Goal: Task Accomplishment & Management: Use online tool/utility

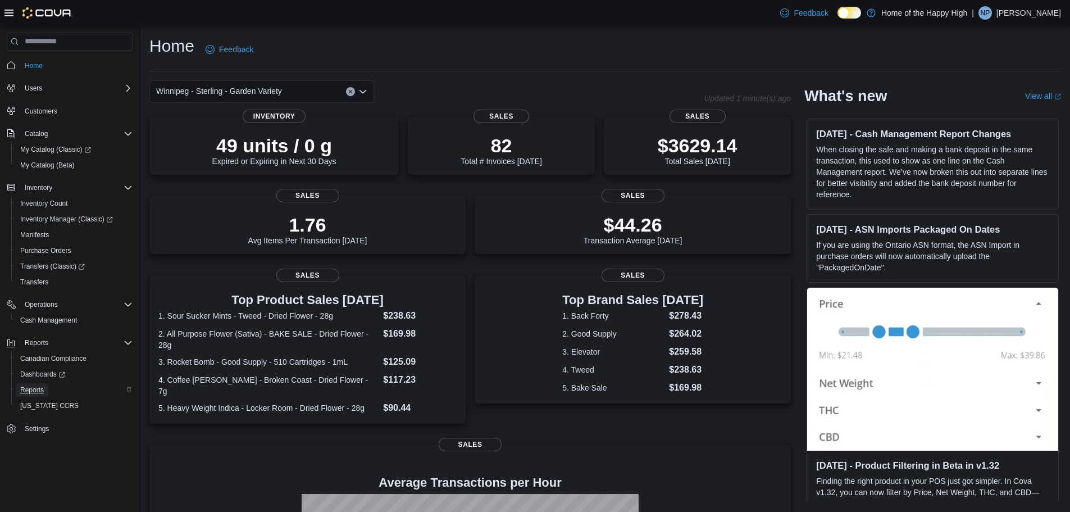
click at [35, 385] on span "Reports" at bounding box center [32, 389] width 24 height 13
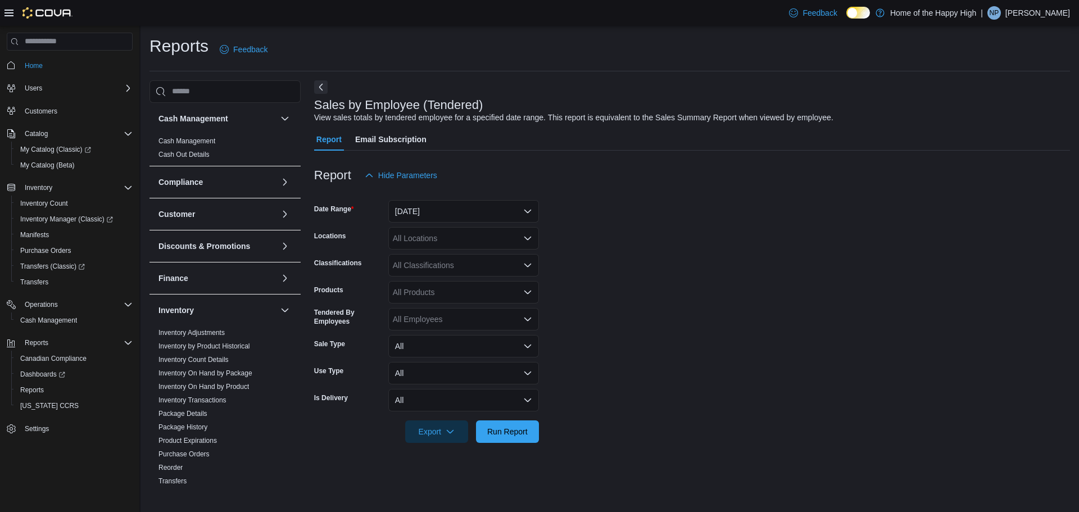
click at [445, 198] on div at bounding box center [692, 193] width 756 height 13
click at [440, 205] on button "[DATE]" at bounding box center [463, 211] width 151 height 22
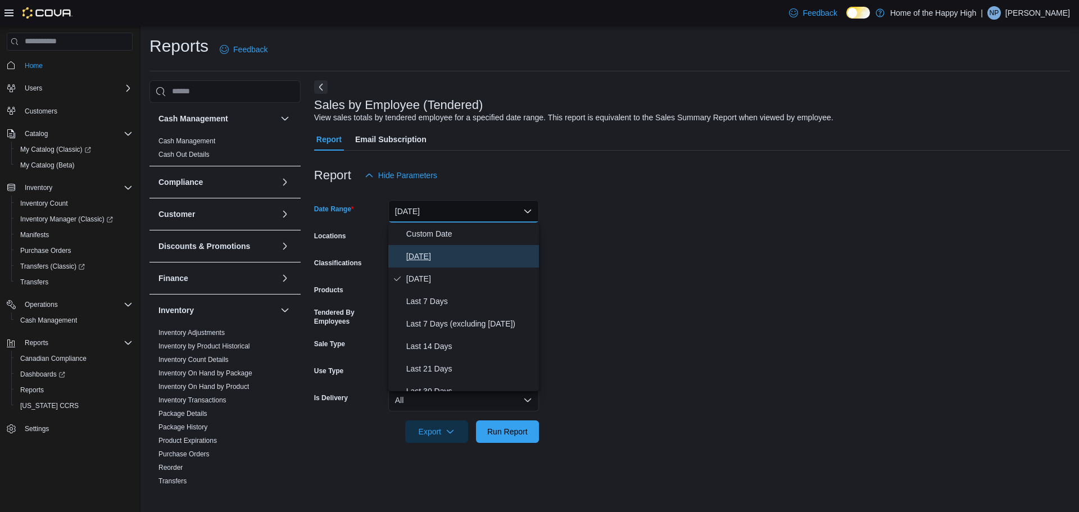
click at [431, 249] on span "[DATE]" at bounding box center [470, 255] width 128 height 13
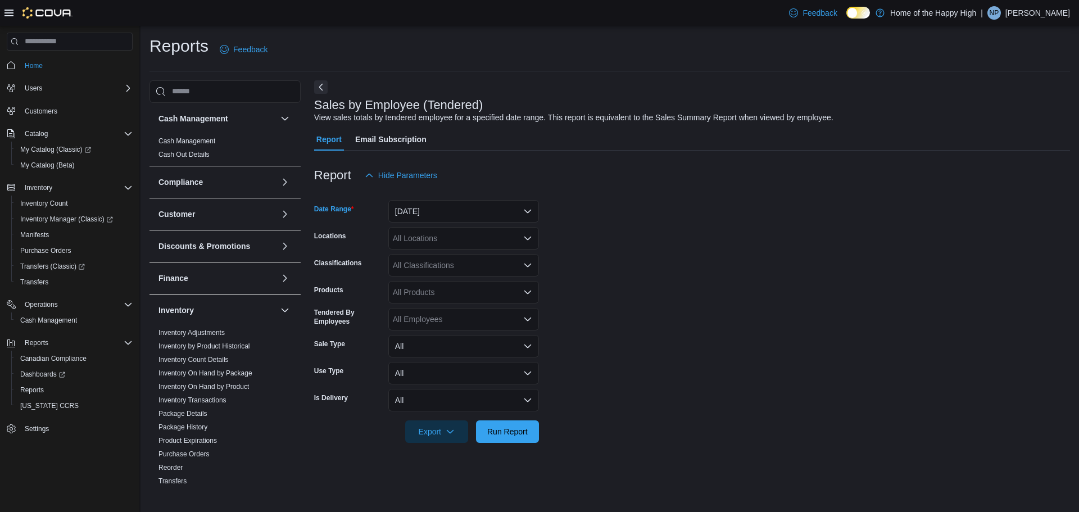
click at [435, 243] on div "All Locations" at bounding box center [463, 238] width 151 height 22
type input "****"
click at [435, 262] on span "Winnipeg - Sterling - Garden Variety" at bounding box center [487, 257] width 126 height 11
click at [485, 439] on span "Run Report" at bounding box center [507, 431] width 49 height 22
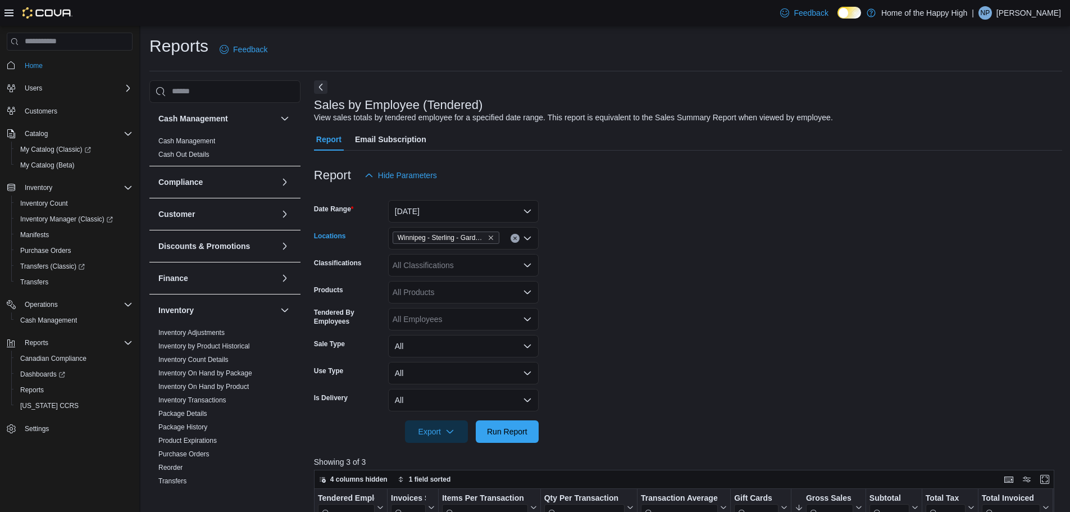
click at [508, 246] on div "Winnipeg - Sterling - Garden Variety" at bounding box center [463, 238] width 151 height 22
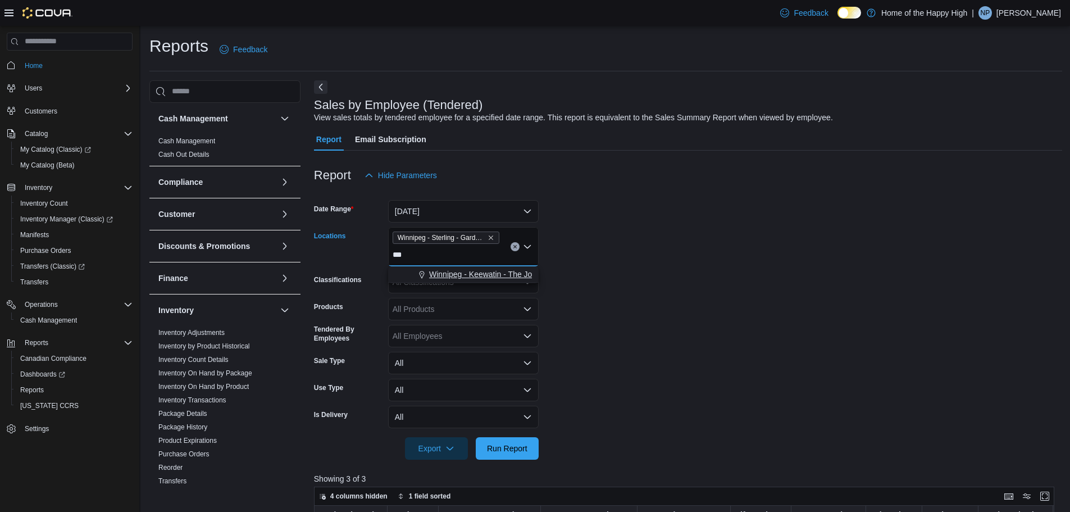
type input "***"
click at [489, 278] on span "Winnipeg - Keewatin - The Joint" at bounding box center [484, 274] width 111 height 11
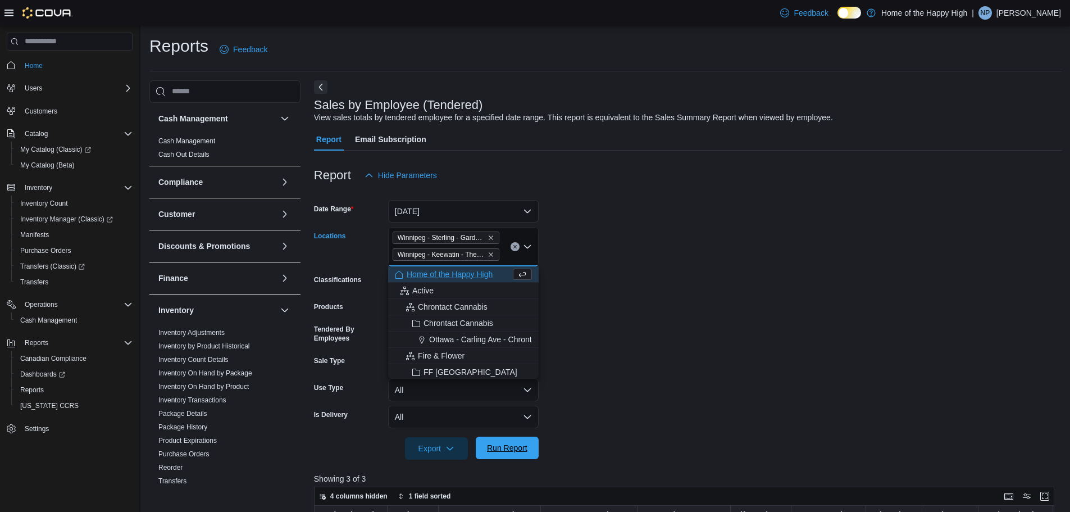
click at [498, 451] on span "Run Report" at bounding box center [507, 447] width 40 height 11
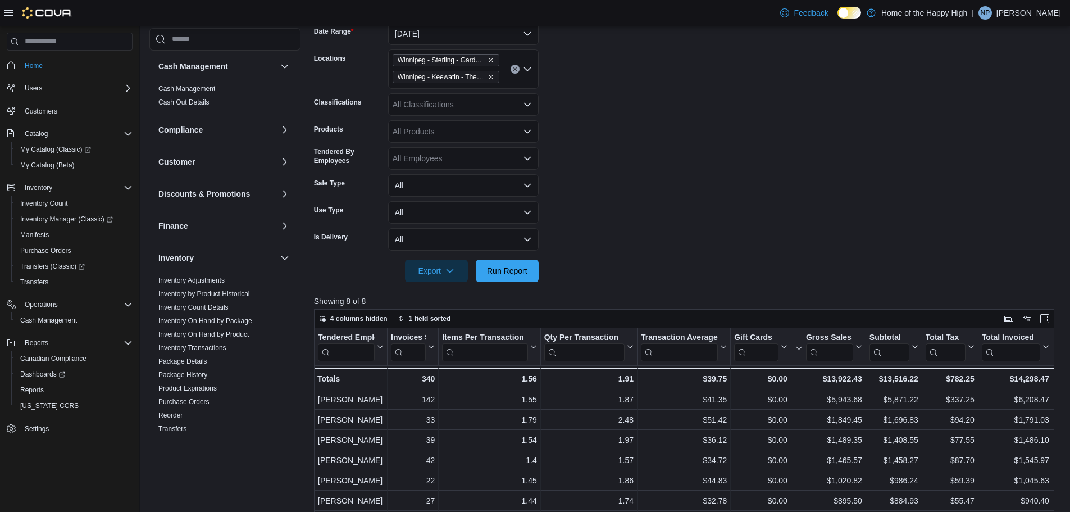
scroll to position [169, 0]
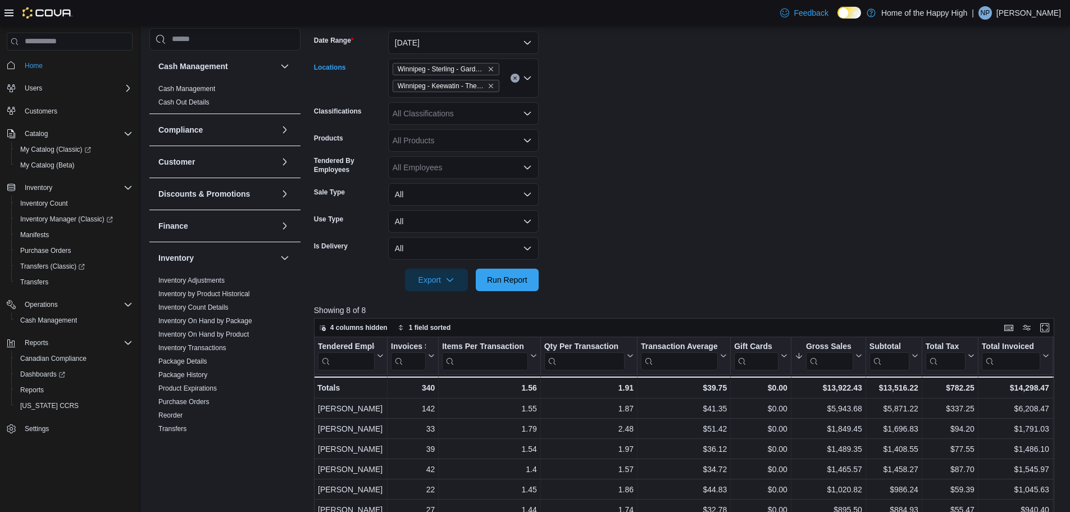
click at [487, 89] on span "Winnipeg - Keewatin - The Joint" at bounding box center [446, 85] width 97 height 11
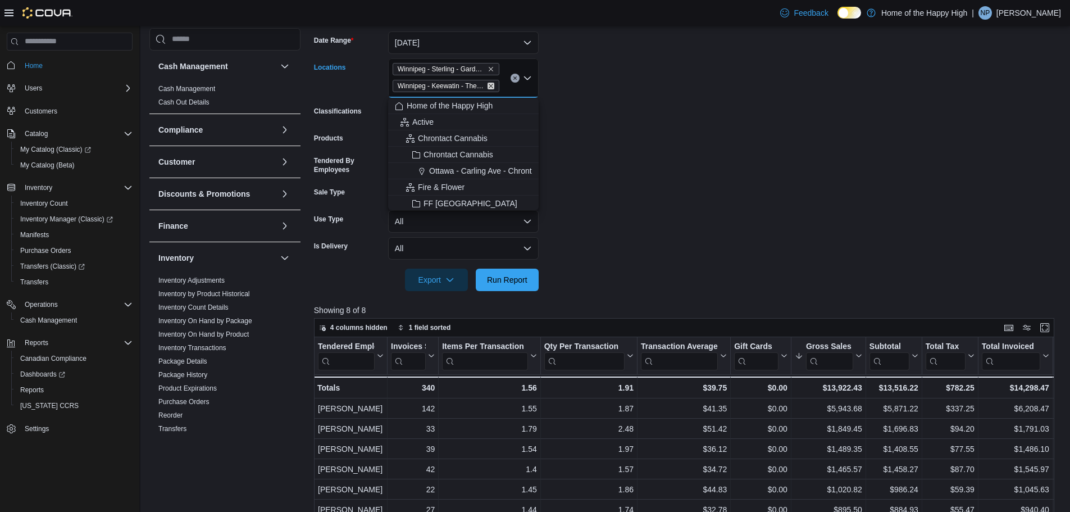
click at [488, 89] on icon "Remove Winnipeg - Keewatin - The Joint from selection in this group" at bounding box center [491, 86] width 7 height 7
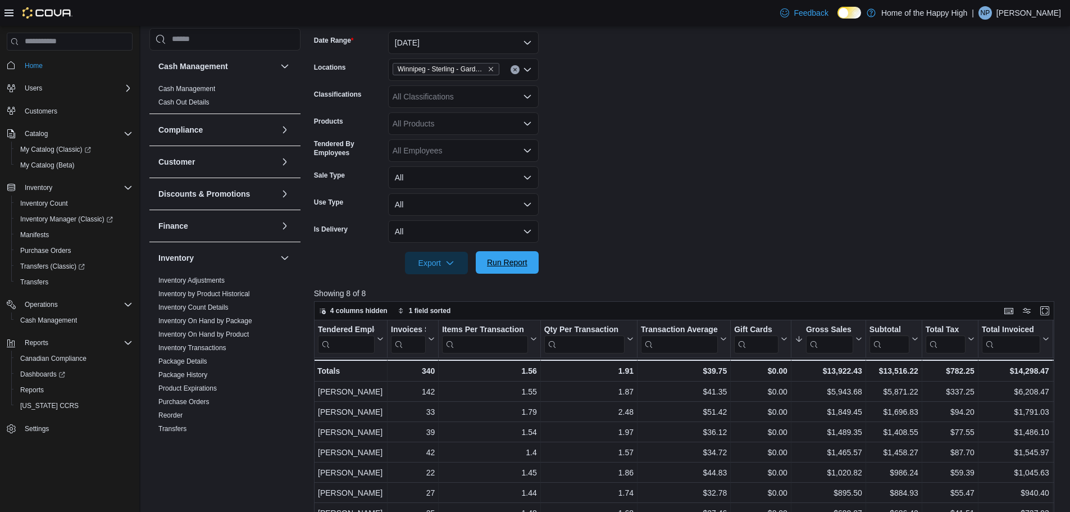
click at [515, 258] on span "Run Report" at bounding box center [507, 262] width 40 height 11
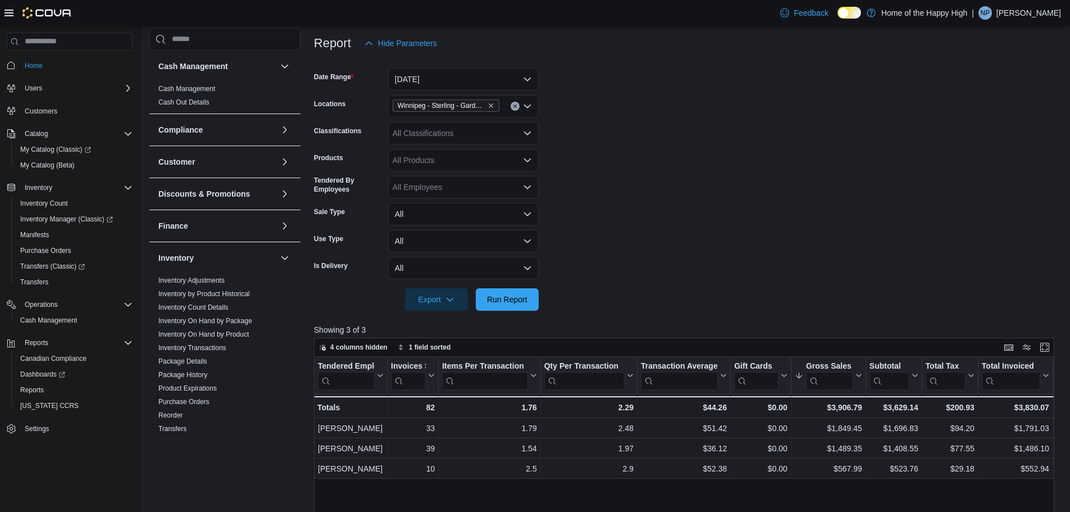
scroll to position [112, 0]
